Goal: Task Accomplishment & Management: Manage account settings

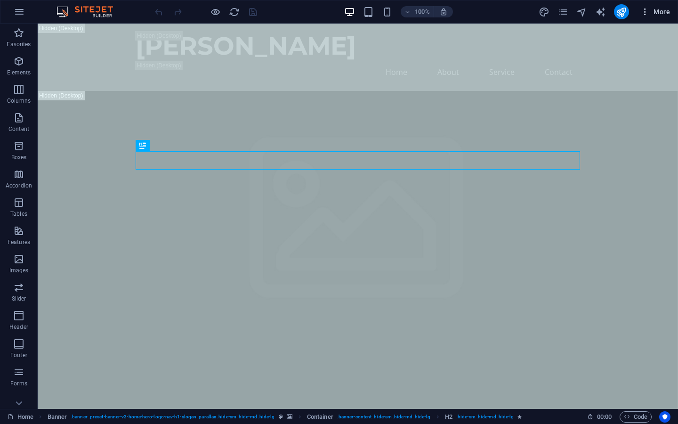
click at [650, 12] on span "More" at bounding box center [656, 11] width 30 height 9
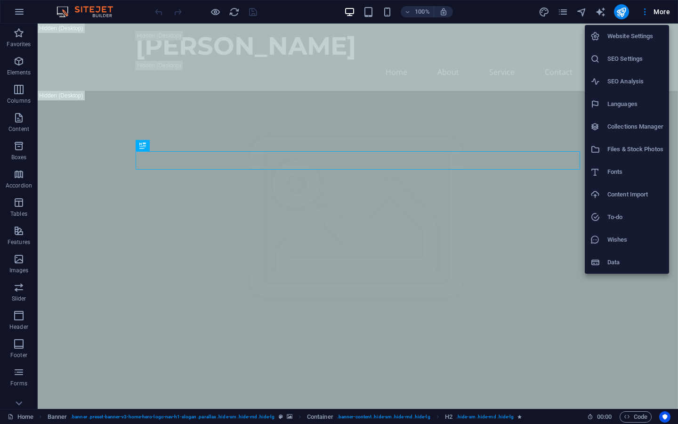
click at [645, 37] on h6 "Website Settings" at bounding box center [636, 36] width 56 height 11
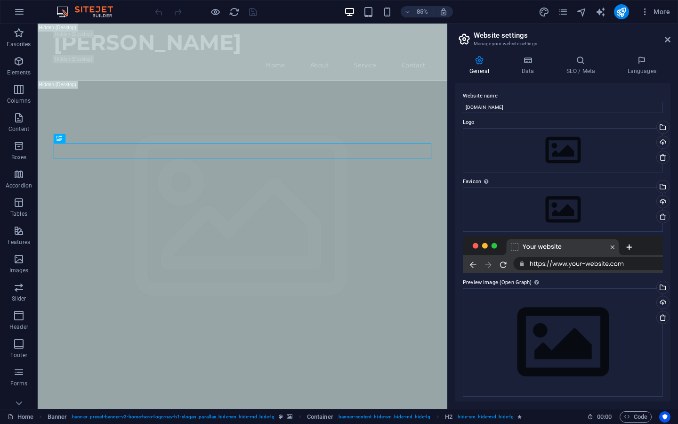
click at [571, 263] on div at bounding box center [563, 255] width 200 height 38
click at [589, 264] on div at bounding box center [563, 255] width 200 height 38
click at [627, 67] on h4 "Languages" at bounding box center [641, 66] width 57 height 20
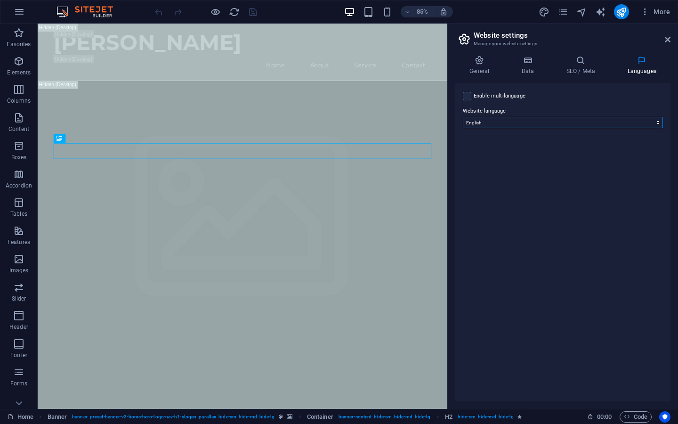
click at [584, 121] on select "Abkhazian Afar Afrikaans Akan Albanian Amharic Arabic Aragonese Armenian Assame…" at bounding box center [563, 122] width 200 height 11
click at [463, 117] on select "Abkhazian Afar Afrikaans Akan Albanian Amharic Arabic Aragonese Armenian Assame…" at bounding box center [563, 122] width 200 height 11
click at [577, 60] on icon at bounding box center [580, 60] width 57 height 9
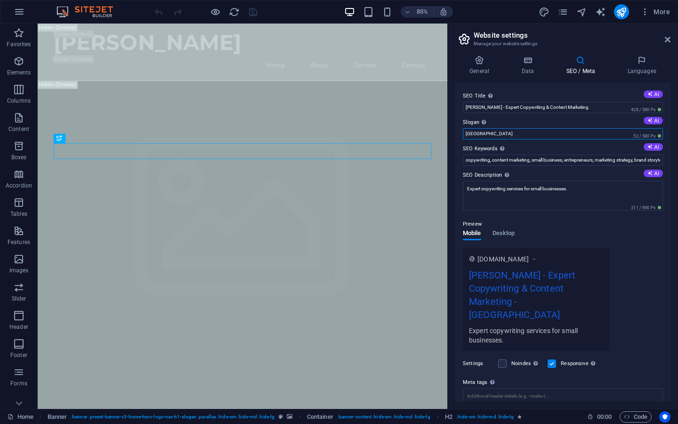
click at [559, 136] on input "[GEOGRAPHIC_DATA]" at bounding box center [563, 133] width 200 height 11
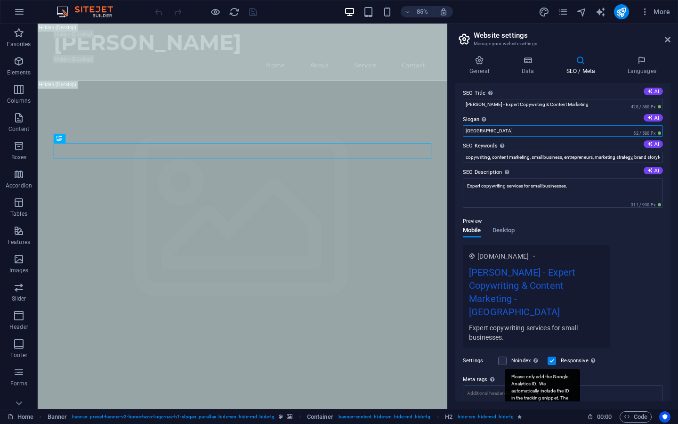
scroll to position [2, 0]
click at [18, 381] on p "Forms" at bounding box center [18, 384] width 17 height 8
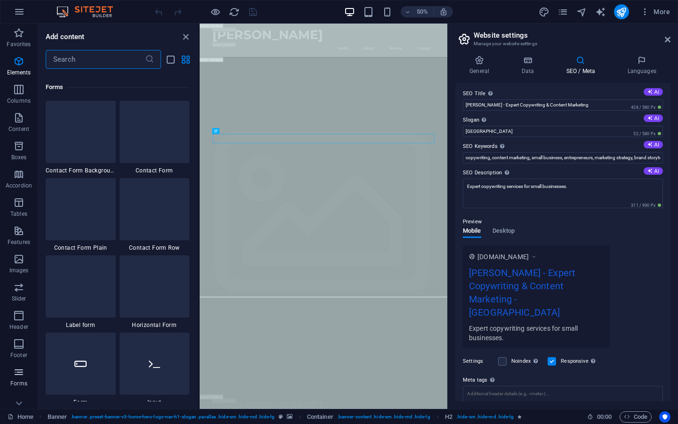
scroll to position [6878, 0]
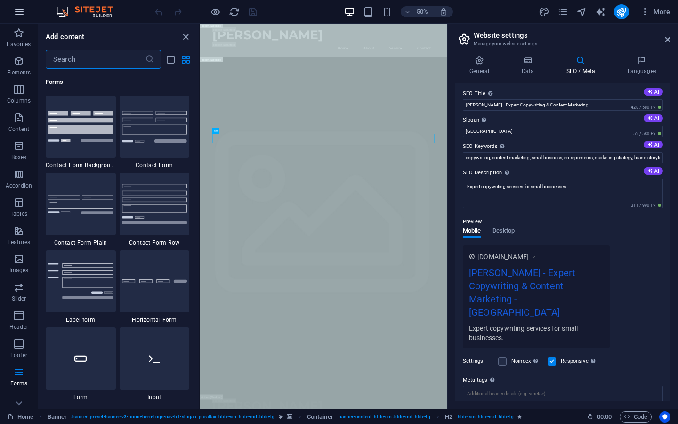
click at [18, 14] on icon "button" at bounding box center [19, 11] width 11 height 11
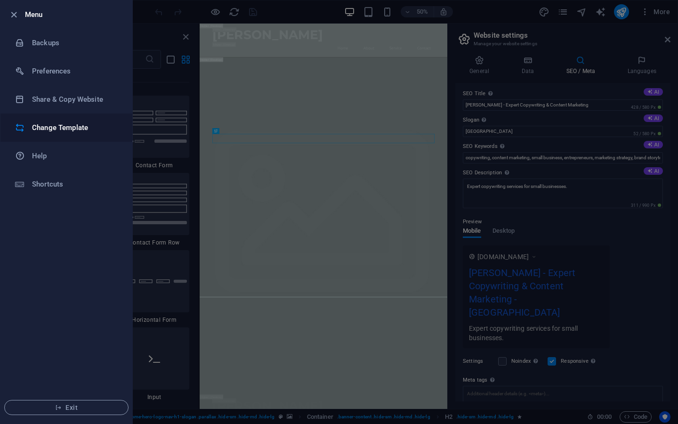
click at [60, 130] on h6 "Change Template" at bounding box center [75, 127] width 87 height 11
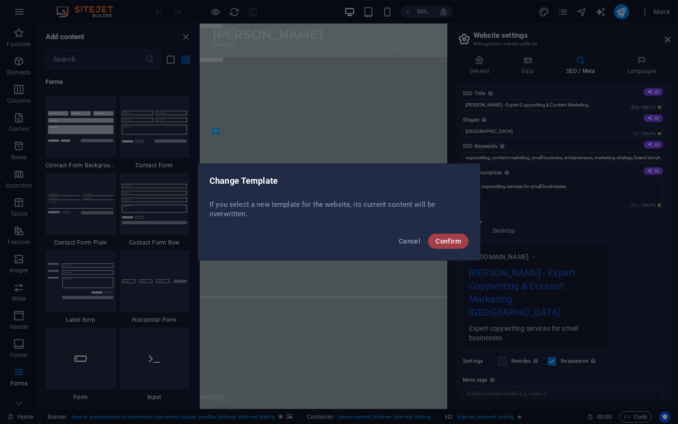
click at [456, 240] on span "Confirm" at bounding box center [448, 241] width 25 height 8
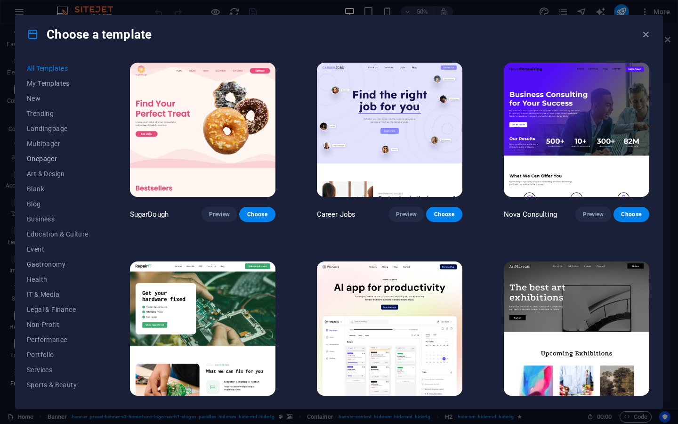
click at [41, 157] on span "Onepager" at bounding box center [58, 159] width 62 height 8
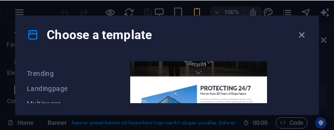
scroll to position [159, 0]
